Goal: Complete application form

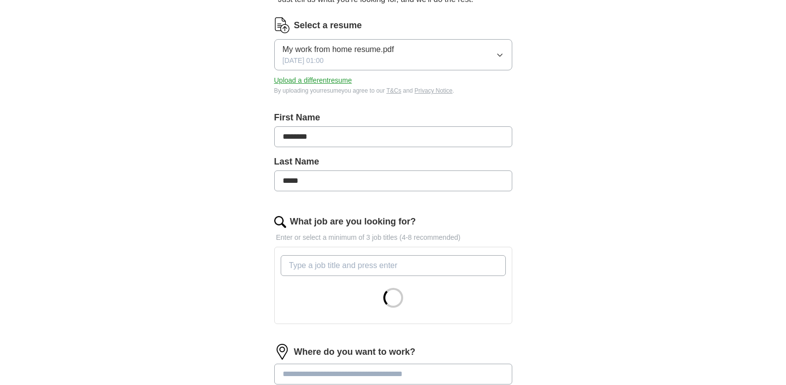
scroll to position [149, 0]
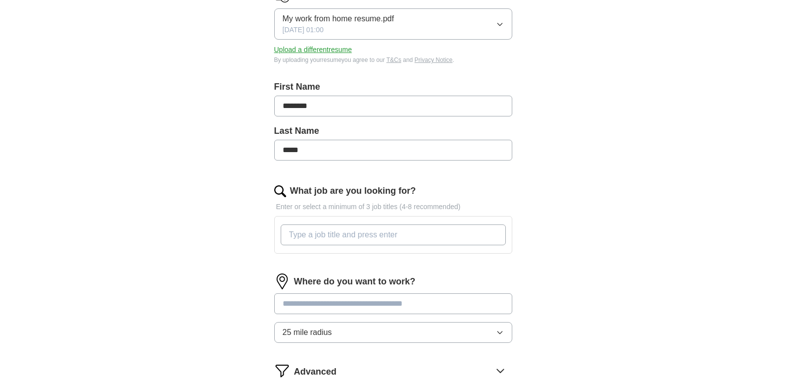
click at [330, 236] on input "What job are you looking for?" at bounding box center [393, 235] width 225 height 21
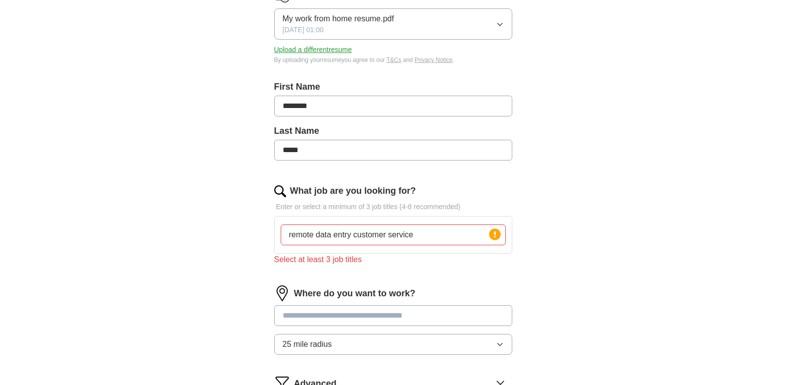
click at [350, 307] on input at bounding box center [393, 315] width 238 height 21
click at [422, 227] on input "remote data entry customer service" at bounding box center [393, 235] width 225 height 21
click at [315, 232] on input "remote data entry customer service" at bounding box center [393, 235] width 225 height 21
click at [324, 232] on input "data entry customer service" at bounding box center [393, 235] width 225 height 21
click at [390, 237] on input "data entry, customer service" at bounding box center [393, 235] width 225 height 21
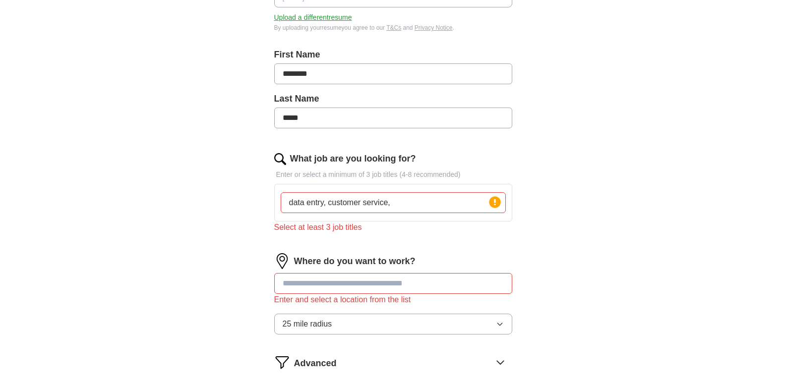
scroll to position [198, 0]
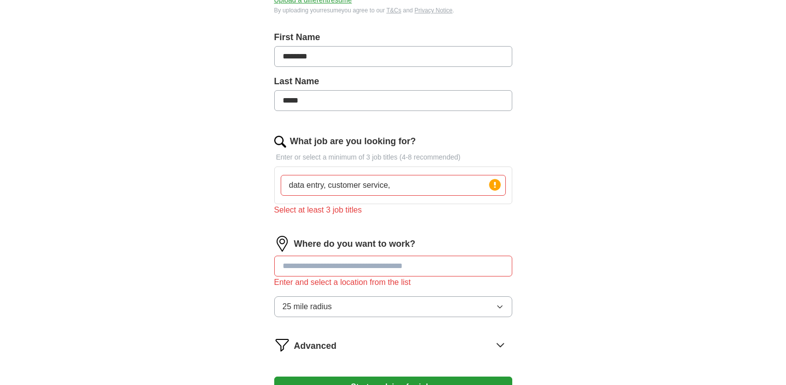
type input "data entry, customer service,"
drag, startPoint x: 409, startPoint y: 256, endPoint x: 407, endPoint y: 262, distance: 6.3
click at [408, 260] on input at bounding box center [393, 266] width 238 height 21
type input "*"
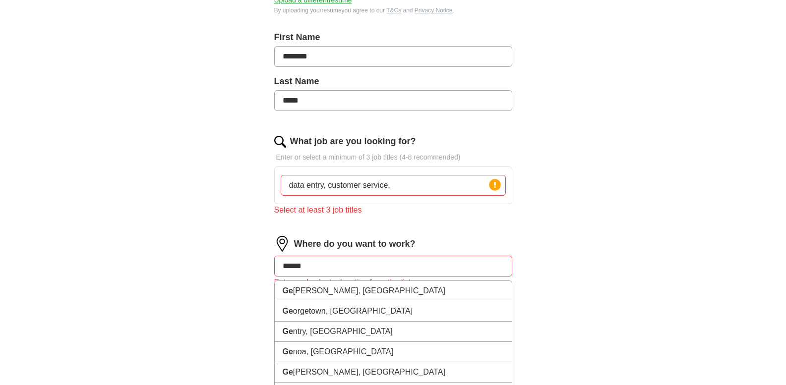
type input "*******"
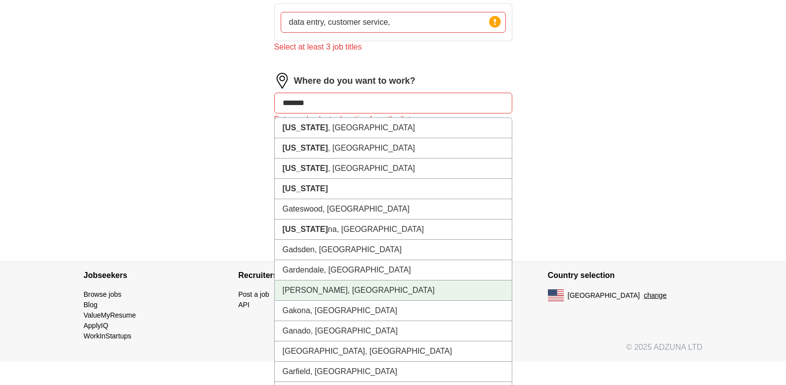
scroll to position [352, 0]
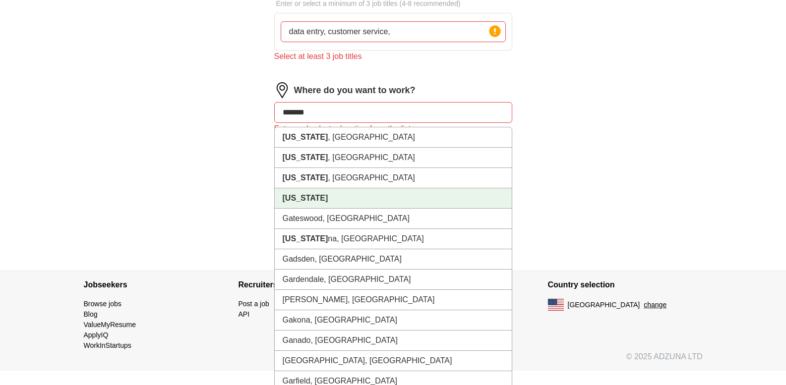
click at [320, 201] on li "[US_STATE]" at bounding box center [393, 198] width 237 height 20
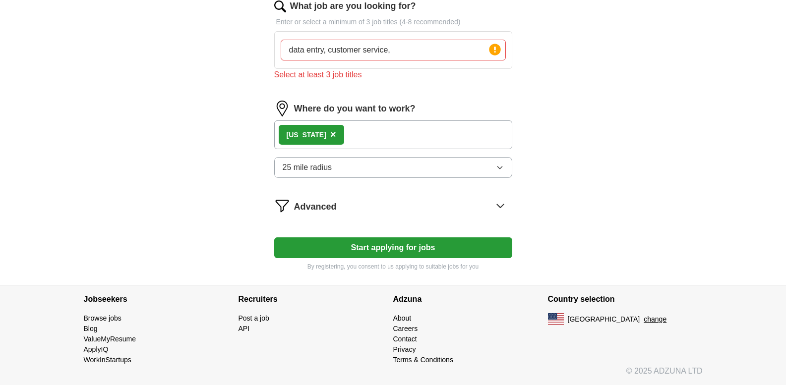
click at [349, 136] on div "[US_STATE] ×" at bounding box center [393, 135] width 238 height 29
click at [369, 135] on div "[US_STATE] ×" at bounding box center [393, 135] width 238 height 29
click at [330, 131] on span "×" at bounding box center [333, 134] width 6 height 11
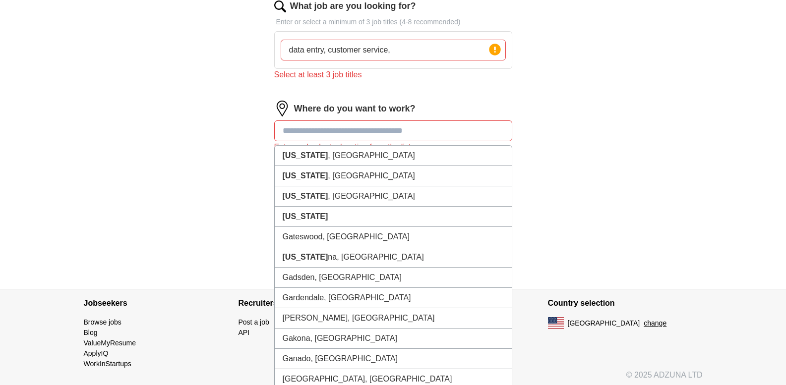
click at [333, 133] on input at bounding box center [393, 131] width 238 height 21
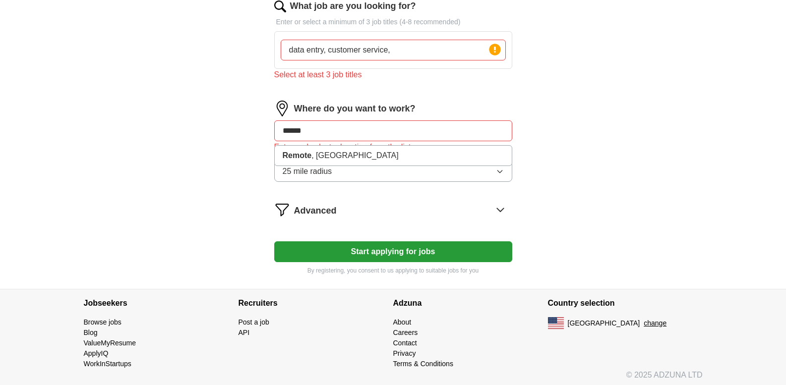
click at [463, 193] on form "Select a resume My work from home resume.pdf [DATE] 01:00 Upload a different re…" at bounding box center [393, 39] width 238 height 474
click at [357, 133] on input "******" at bounding box center [393, 131] width 238 height 21
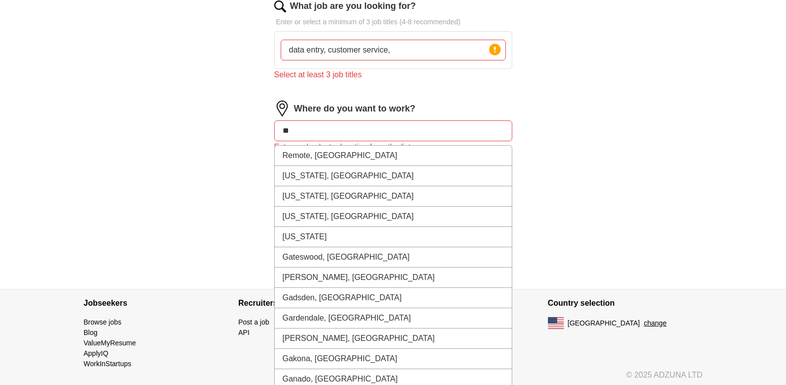
type input "*"
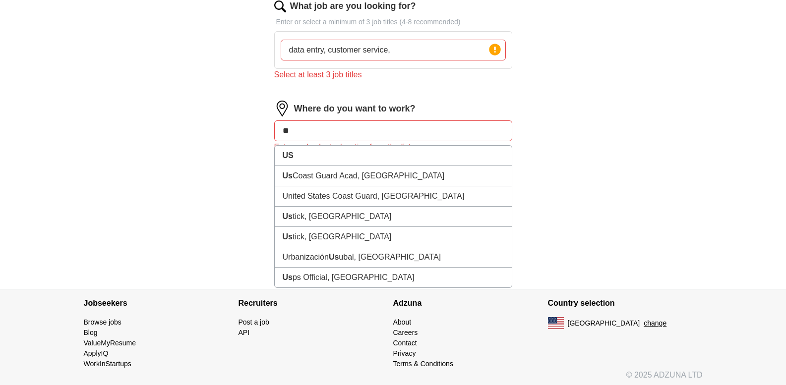
type input "*"
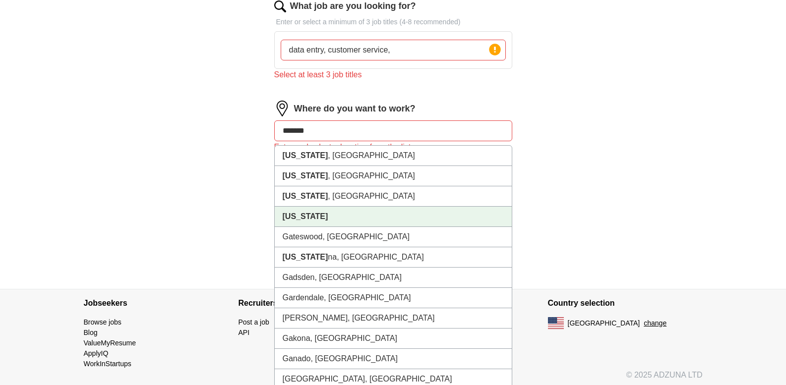
click at [307, 213] on strong "[US_STATE]" at bounding box center [306, 216] width 46 height 8
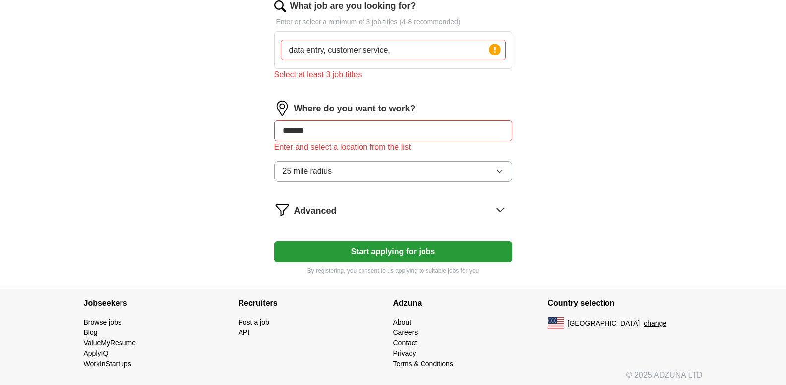
type input "*******"
click at [351, 249] on button "Start applying for jobs" at bounding box center [393, 252] width 238 height 21
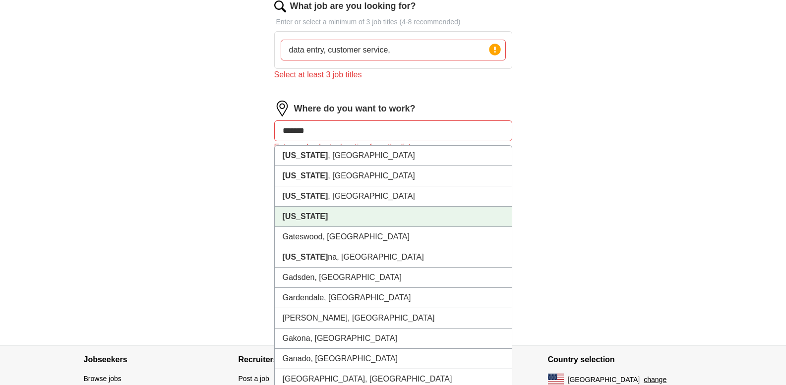
click at [354, 133] on input "*******" at bounding box center [393, 131] width 238 height 21
click at [328, 223] on li "[US_STATE]" at bounding box center [393, 217] width 237 height 20
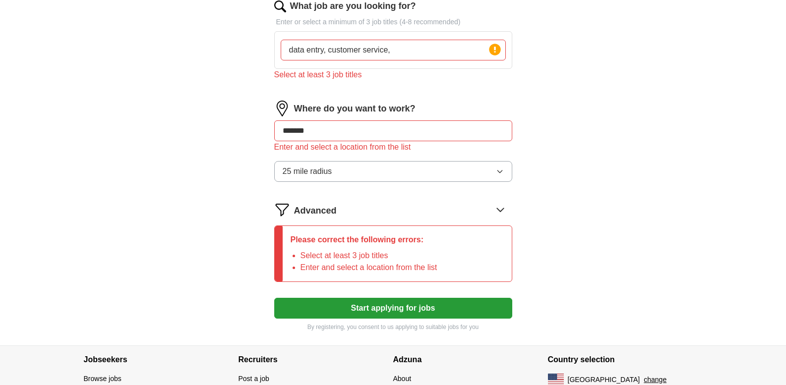
click at [402, 50] on input "data entry, customer service," at bounding box center [393, 50] width 225 height 21
type input "data entry, customer service, call center representative"
click at [409, 310] on button "Start applying for jobs" at bounding box center [393, 308] width 238 height 21
click at [397, 305] on button "Start applying for jobs" at bounding box center [393, 308] width 238 height 21
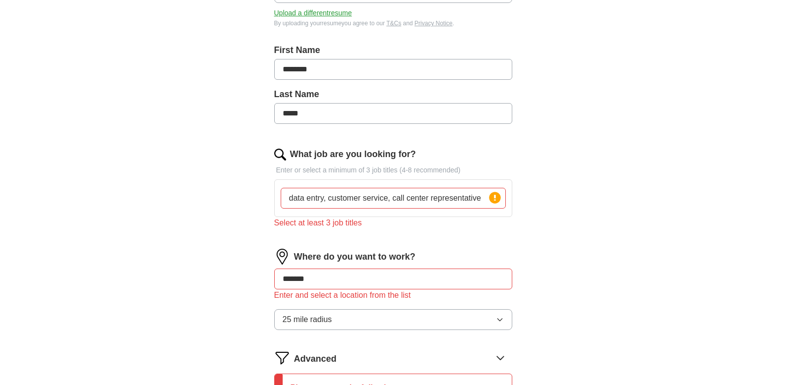
scroll to position [185, 0]
click at [494, 199] on circle at bounding box center [494, 197] width 11 height 11
click at [486, 200] on input "data entry, customer service, call center representative" at bounding box center [393, 198] width 225 height 21
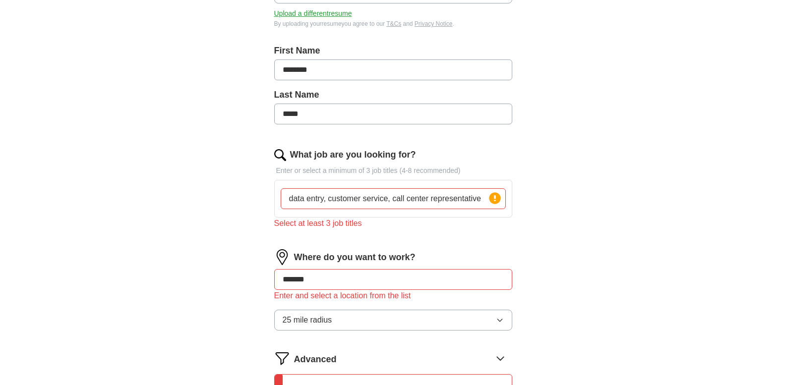
click at [326, 221] on div "Select at least 3 job titles" at bounding box center [393, 224] width 238 height 12
click at [327, 280] on input "*******" at bounding box center [393, 279] width 238 height 21
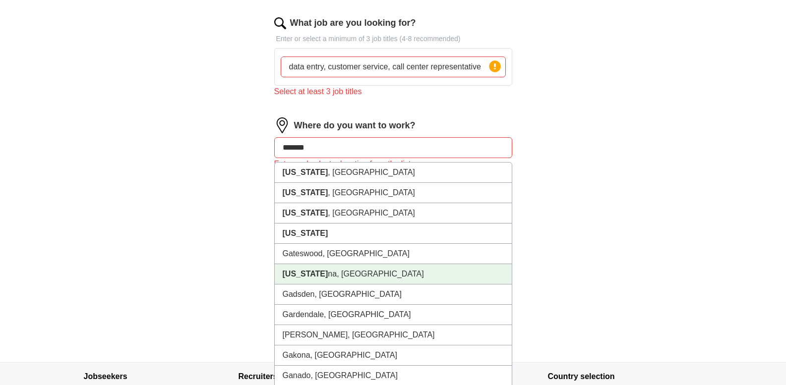
scroll to position [334, 0]
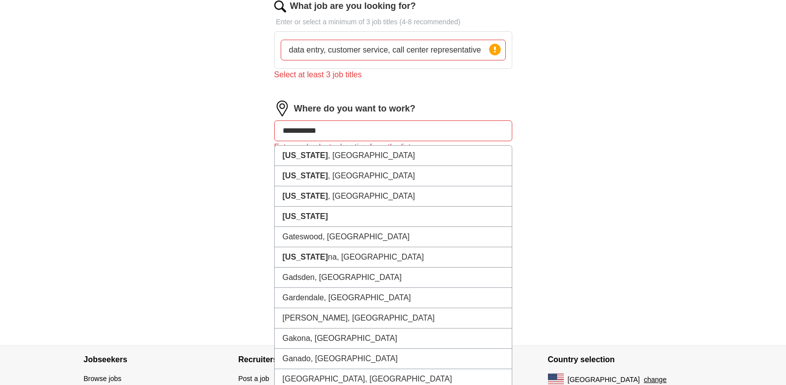
type input "**********"
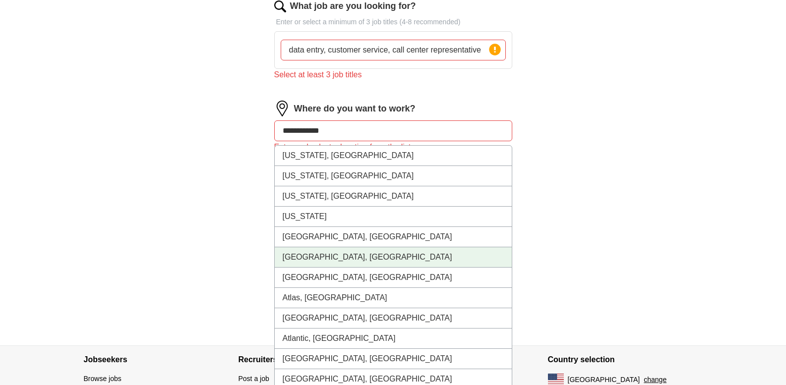
click at [317, 260] on li "[GEOGRAPHIC_DATA], [GEOGRAPHIC_DATA]" at bounding box center [393, 257] width 237 height 20
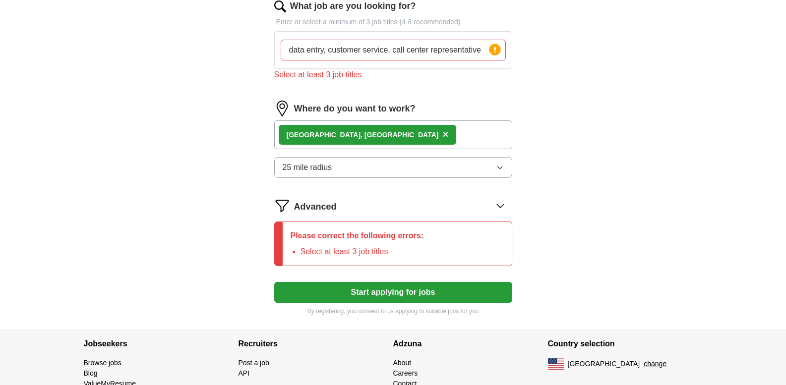
click at [382, 295] on button "Start applying for jobs" at bounding box center [393, 292] width 238 height 21
click at [485, 49] on input "data entry, customer service, call center representative" at bounding box center [393, 50] width 225 height 21
type input "d"
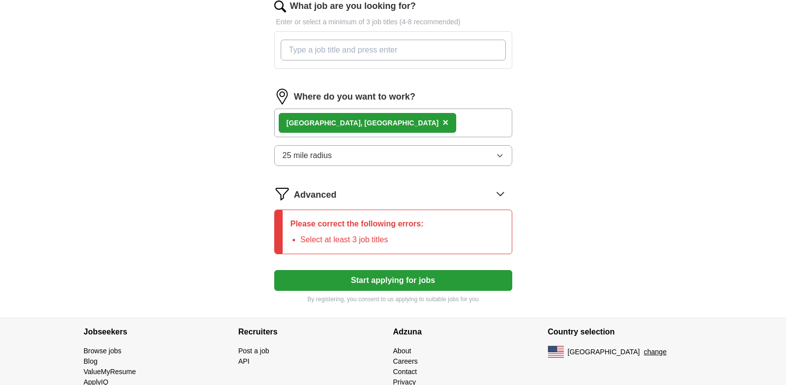
click at [502, 192] on form "Select a resume My work from home resume.pdf [DATE] 01:00 Upload a different re…" at bounding box center [393, 53] width 238 height 502
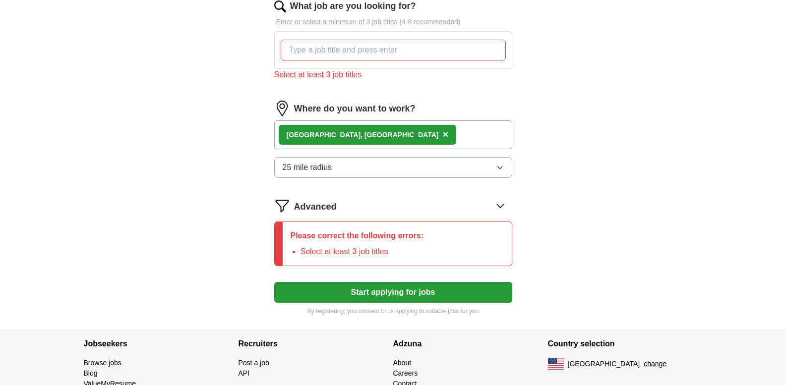
click at [500, 204] on icon at bounding box center [500, 206] width 16 height 16
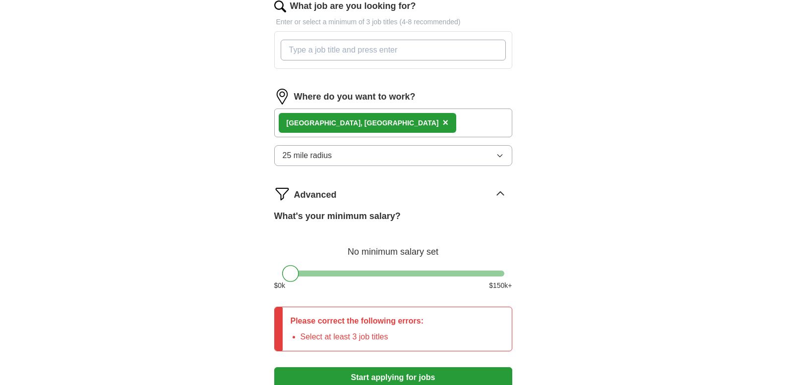
click at [351, 47] on input "What job are you looking for?" at bounding box center [393, 50] width 225 height 21
type input "entry level"
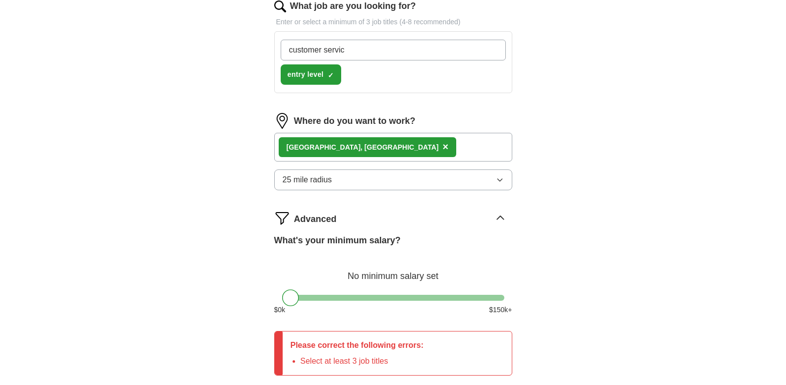
type input "customer service"
type input "call center representative"
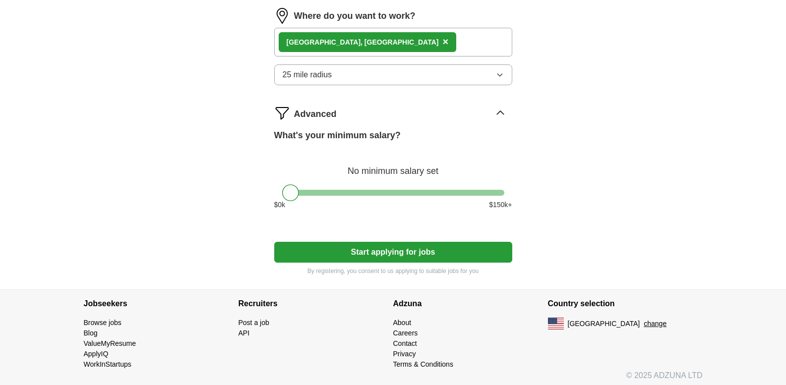
scroll to position [468, 0]
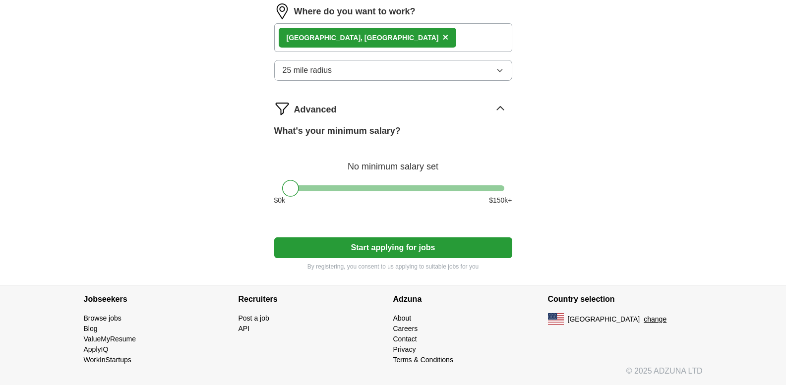
click at [378, 254] on button "Start applying for jobs" at bounding box center [393, 248] width 238 height 21
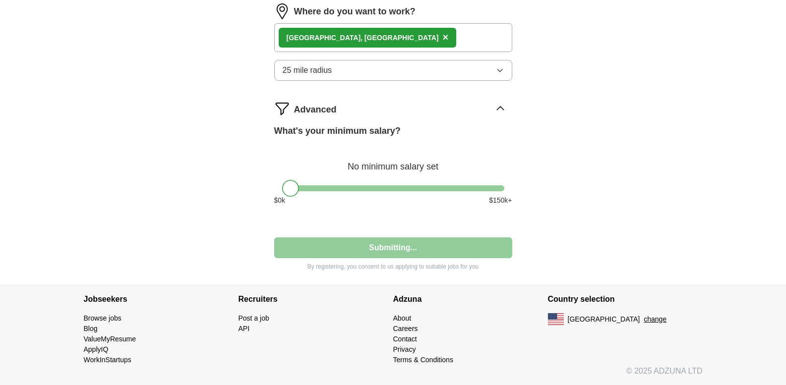
select select "**"
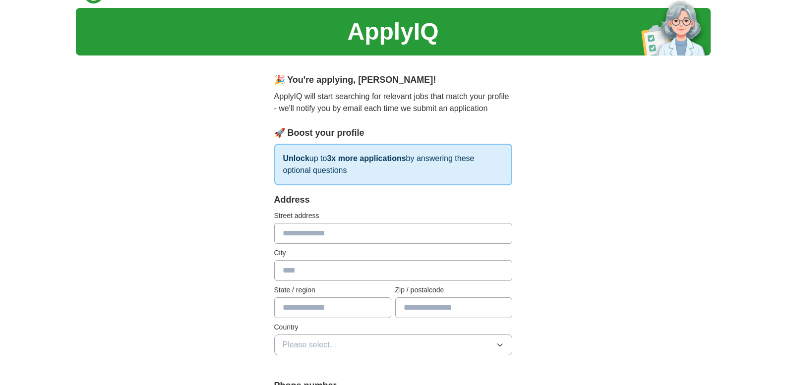
scroll to position [0, 0]
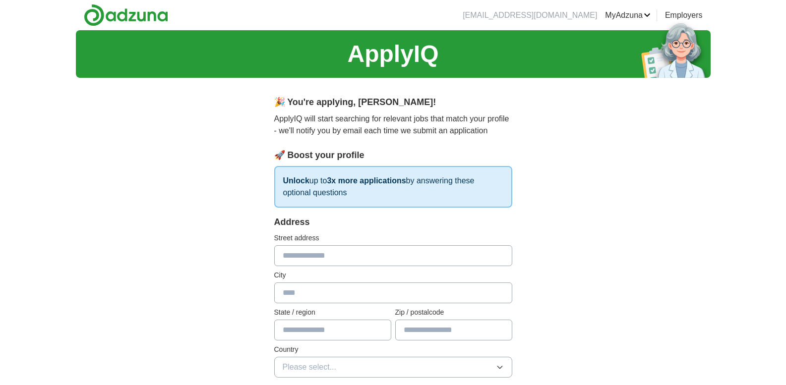
click at [352, 253] on input "text" at bounding box center [393, 255] width 238 height 21
type input "**********"
type input "*********"
type input "*******"
type input "*****"
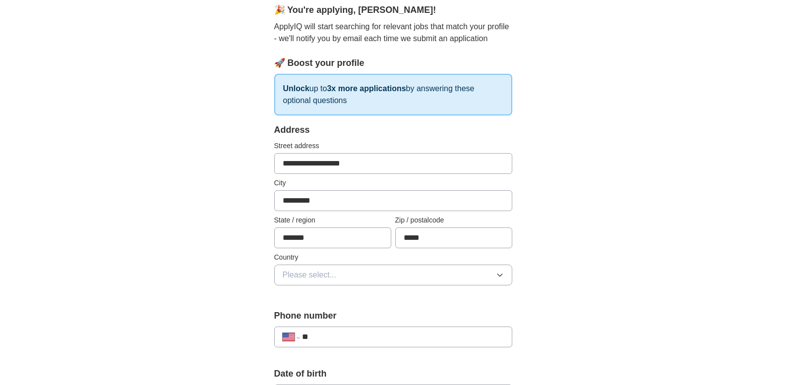
scroll to position [149, 0]
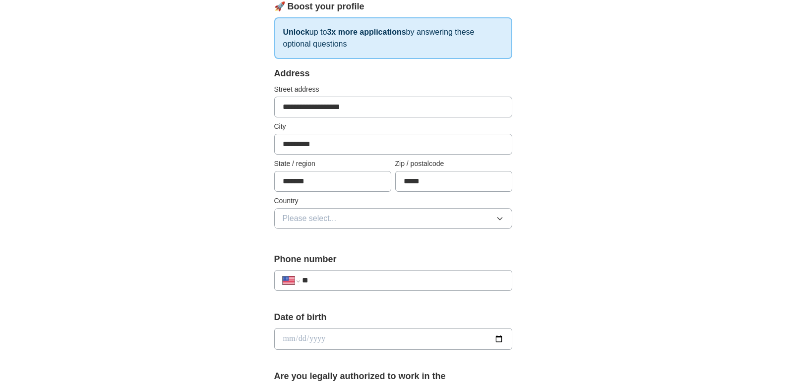
click at [338, 221] on button "Please select..." at bounding box center [393, 218] width 238 height 21
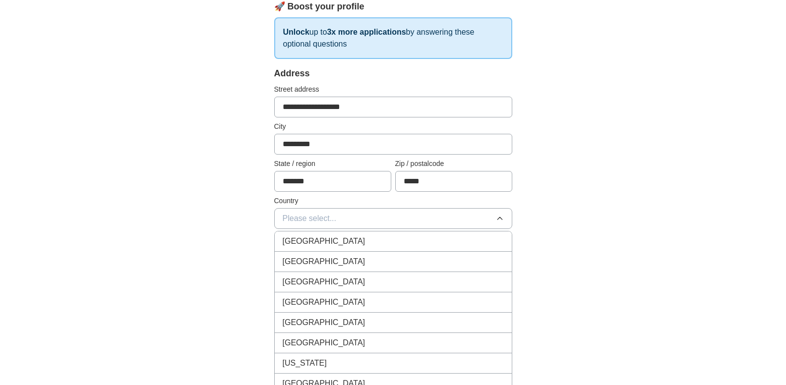
click at [328, 258] on span "[GEOGRAPHIC_DATA]" at bounding box center [324, 262] width 83 height 12
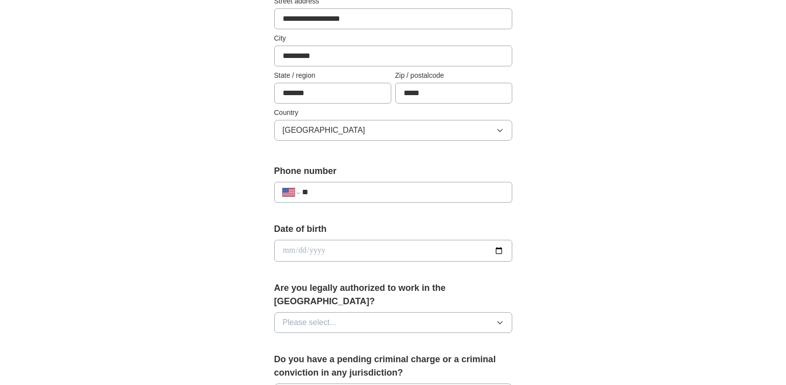
scroll to position [248, 0]
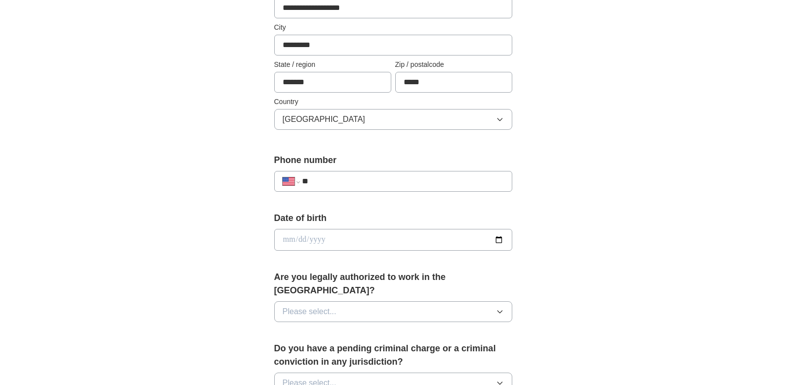
click at [347, 182] on input "**" at bounding box center [402, 182] width 201 height 12
type input "**********"
click at [349, 236] on input "date" at bounding box center [393, 240] width 238 height 22
type input "**********"
click at [338, 302] on button "Please select..." at bounding box center [393, 312] width 238 height 21
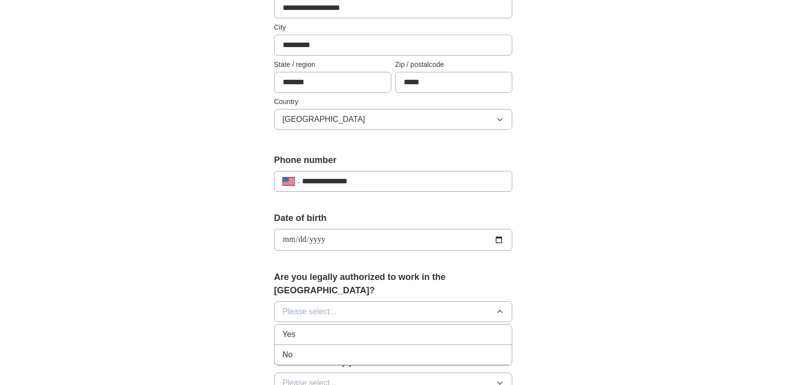
click at [318, 329] on div "Yes" at bounding box center [393, 335] width 221 height 12
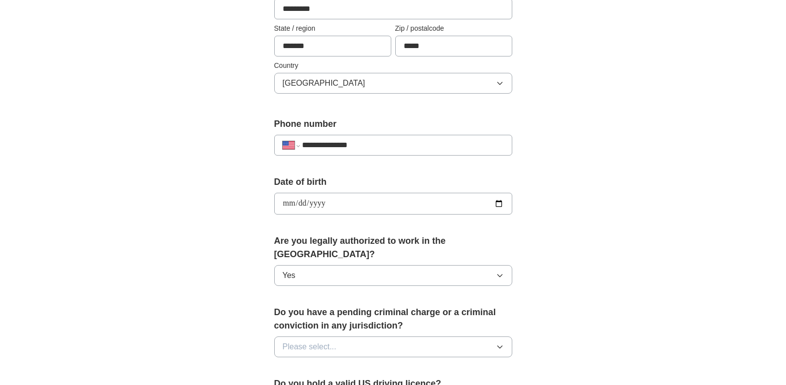
scroll to position [347, 0]
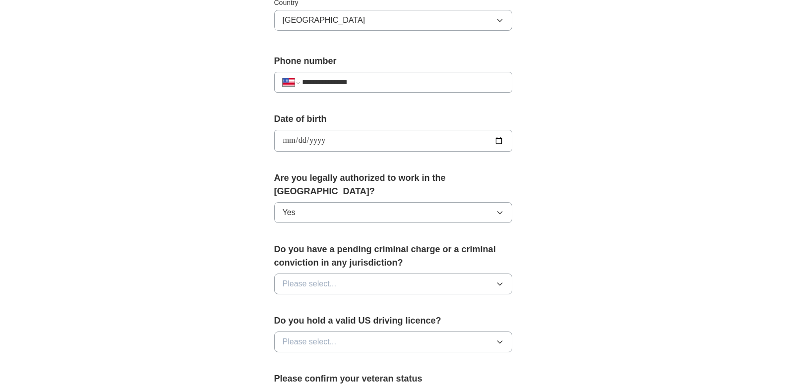
click at [344, 274] on button "Please select..." at bounding box center [393, 284] width 238 height 21
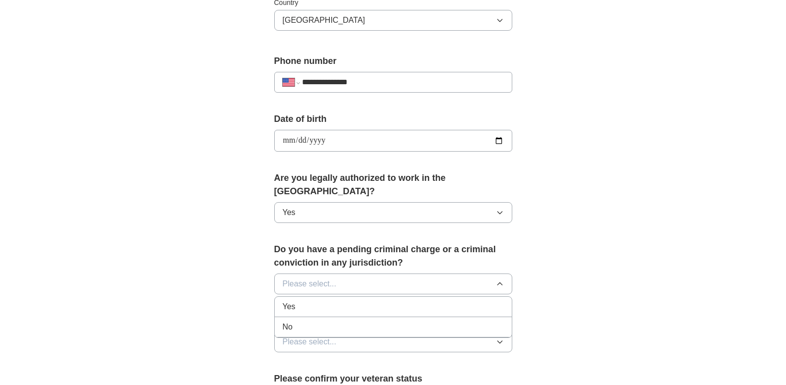
click at [338, 321] on div "No" at bounding box center [393, 327] width 221 height 12
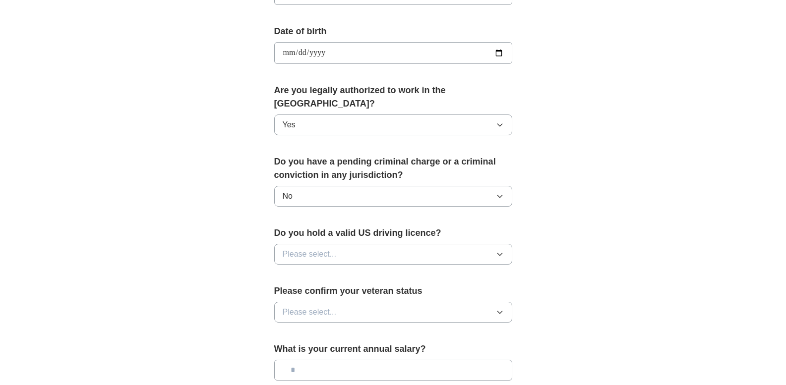
scroll to position [446, 0]
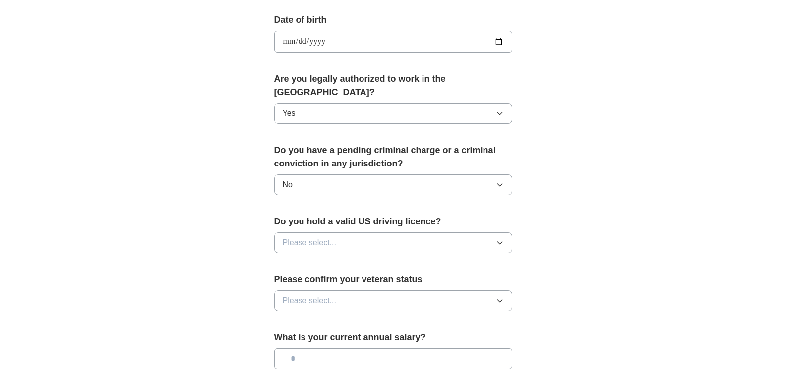
click at [361, 233] on button "Please select..." at bounding box center [393, 243] width 238 height 21
click at [347, 260] on div "Yes" at bounding box center [393, 266] width 221 height 12
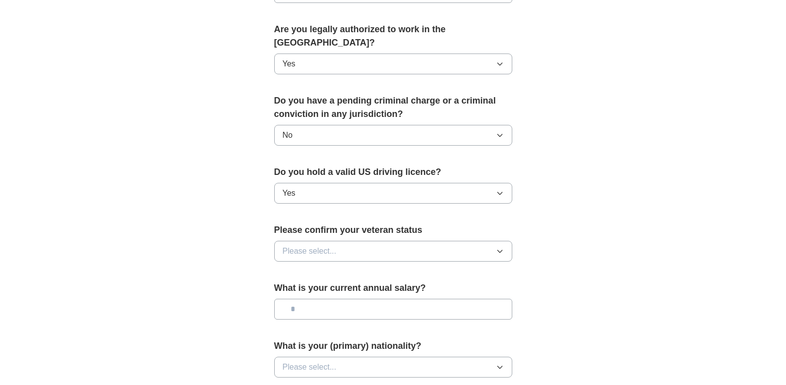
scroll to position [546, 0]
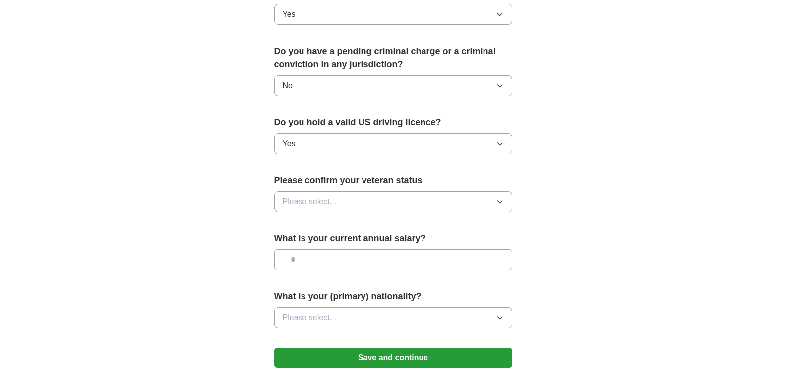
click at [352, 192] on button "Please select..." at bounding box center [393, 201] width 238 height 21
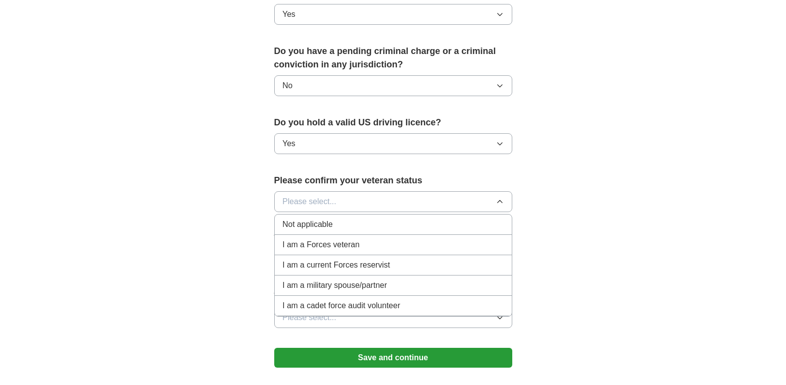
click at [342, 219] on div "Not applicable" at bounding box center [393, 225] width 221 height 12
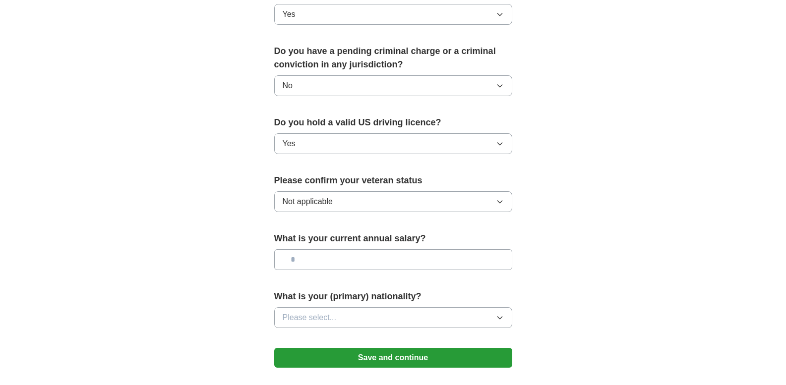
click at [350, 249] on input "text" at bounding box center [393, 259] width 238 height 21
click at [341, 307] on button "Please select..." at bounding box center [393, 317] width 238 height 21
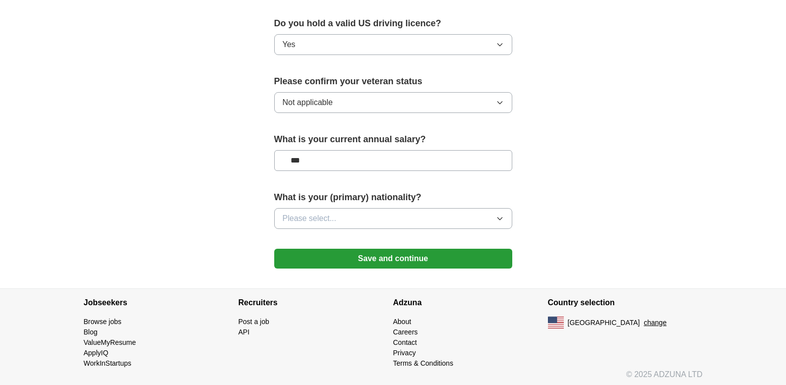
scroll to position [635, 0]
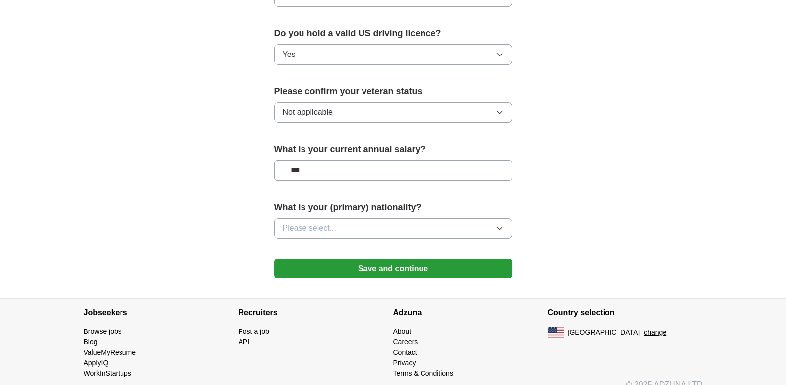
click at [307, 160] on input "***" at bounding box center [393, 170] width 238 height 21
type input "***"
click at [346, 218] on button "Please select..." at bounding box center [393, 228] width 238 height 21
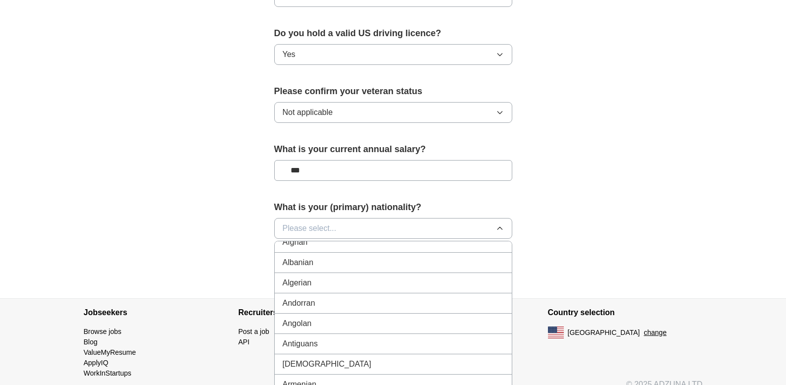
scroll to position [0, 0]
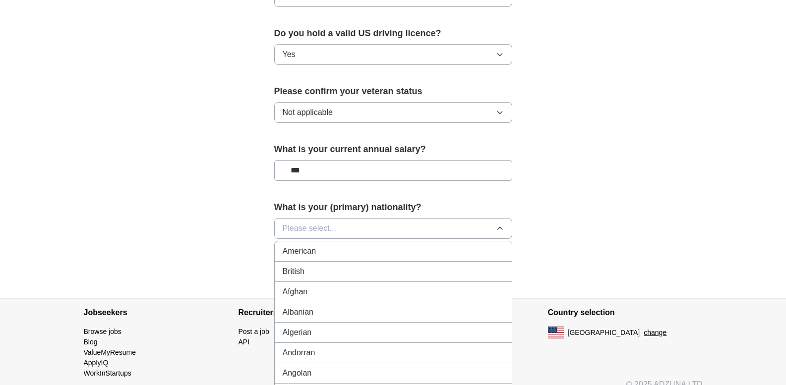
click at [346, 245] on div "American" at bounding box center [393, 251] width 221 height 12
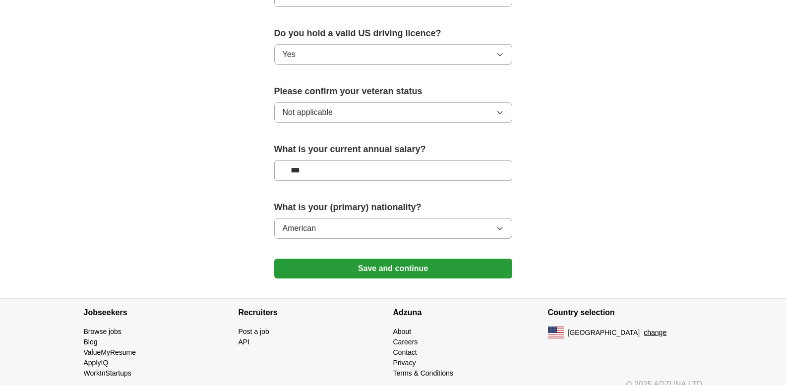
click at [383, 259] on button "Save and continue" at bounding box center [393, 269] width 238 height 20
